Goal: Task Accomplishment & Management: Use online tool/utility

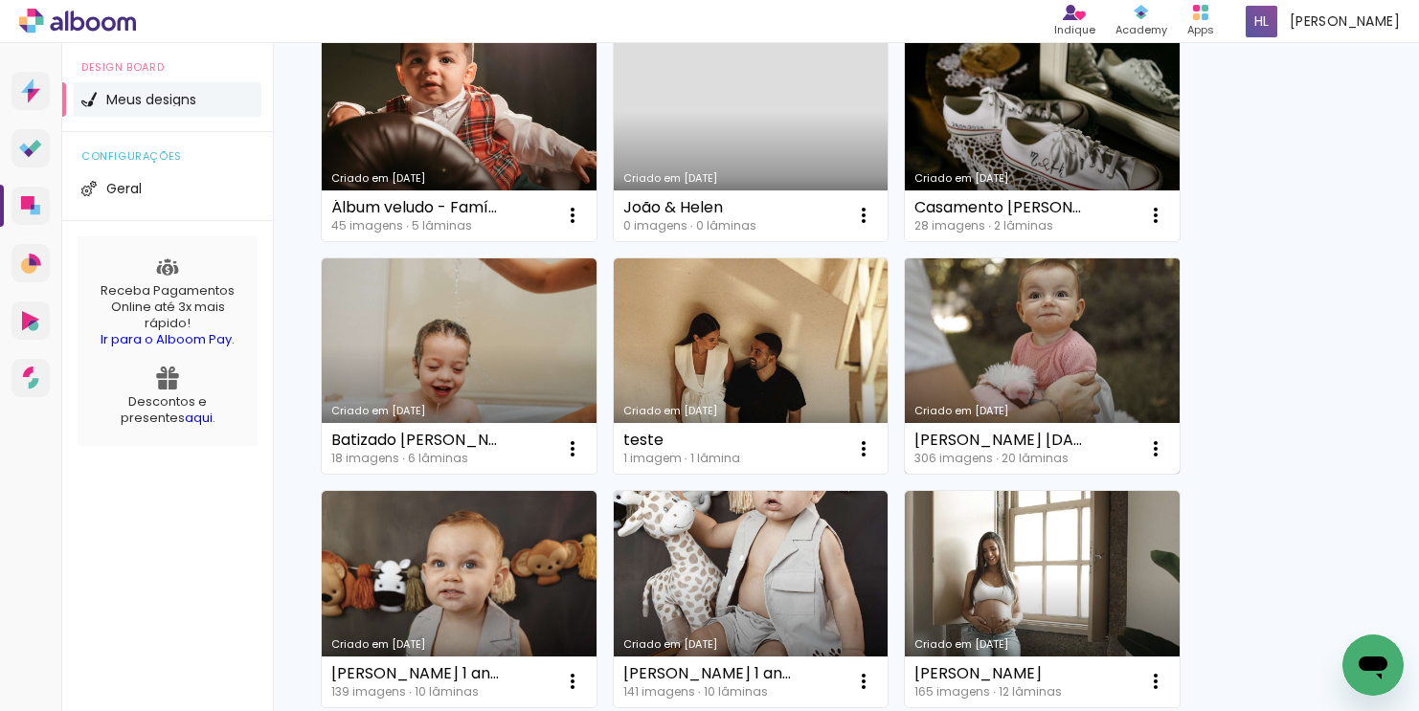
scroll to position [730, 0]
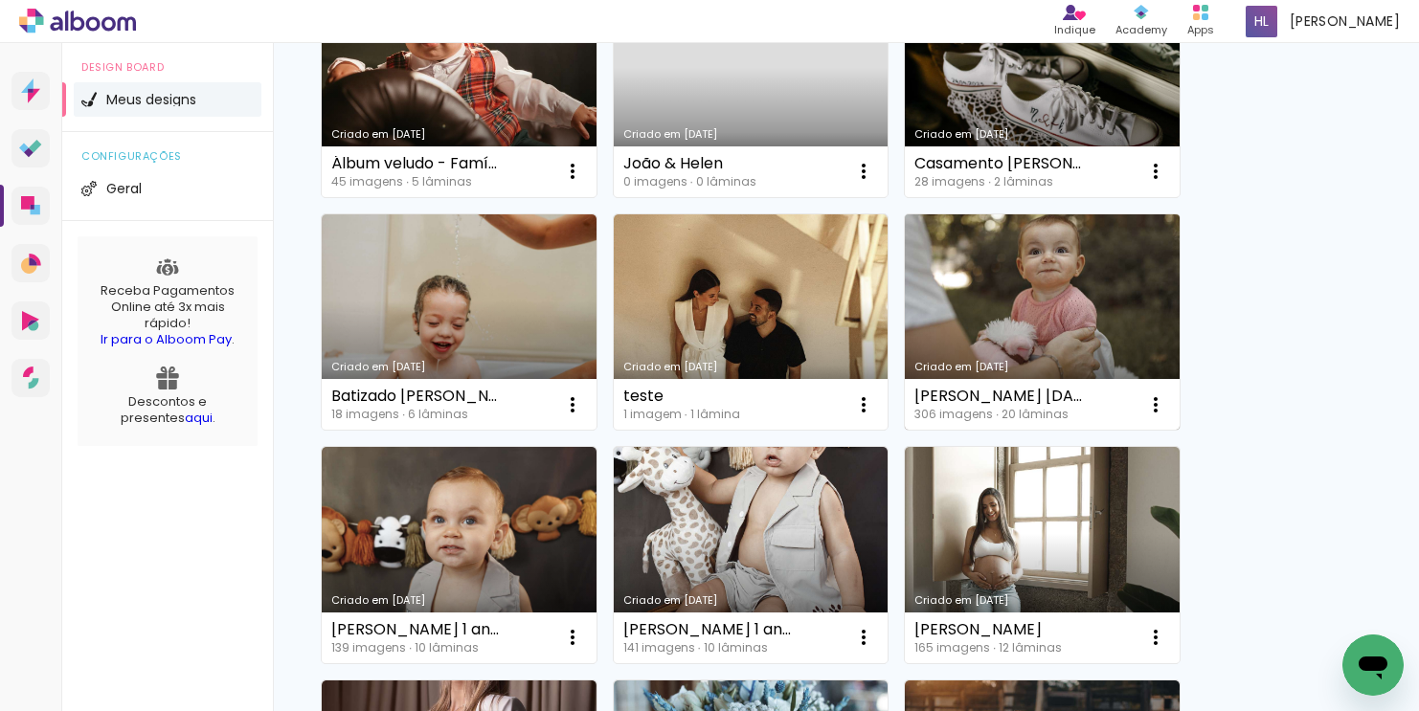
click at [1014, 302] on link "Criado em [DATE]" at bounding box center [1042, 322] width 275 height 216
